Goal: Task Accomplishment & Management: Manage account settings

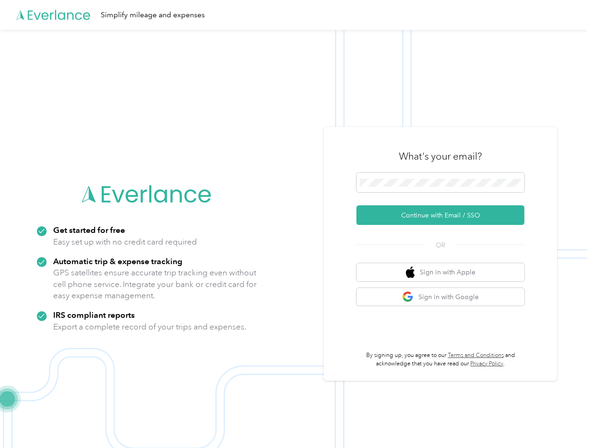
click at [296, 224] on img at bounding box center [293, 254] width 587 height 448
click at [296, 15] on div "Simplify mileage and expenses" at bounding box center [293, 15] width 587 height 30
click at [444, 215] on button "Continue with Email / SSO" at bounding box center [440, 215] width 168 height 20
click at [444, 272] on button "Sign in with Apple" at bounding box center [440, 272] width 168 height 18
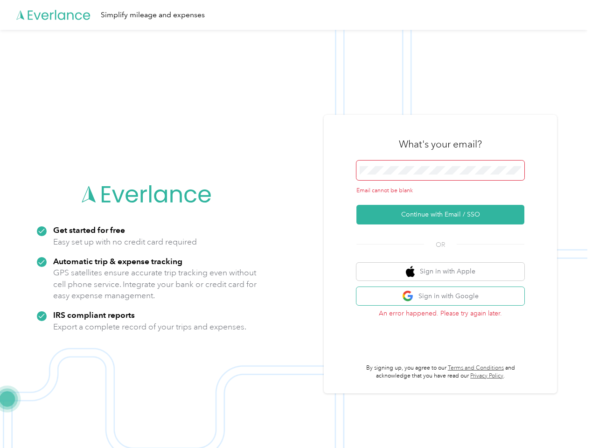
click at [444, 297] on button "Sign in with Google" at bounding box center [440, 296] width 168 height 18
